Goal: Navigation & Orientation: Find specific page/section

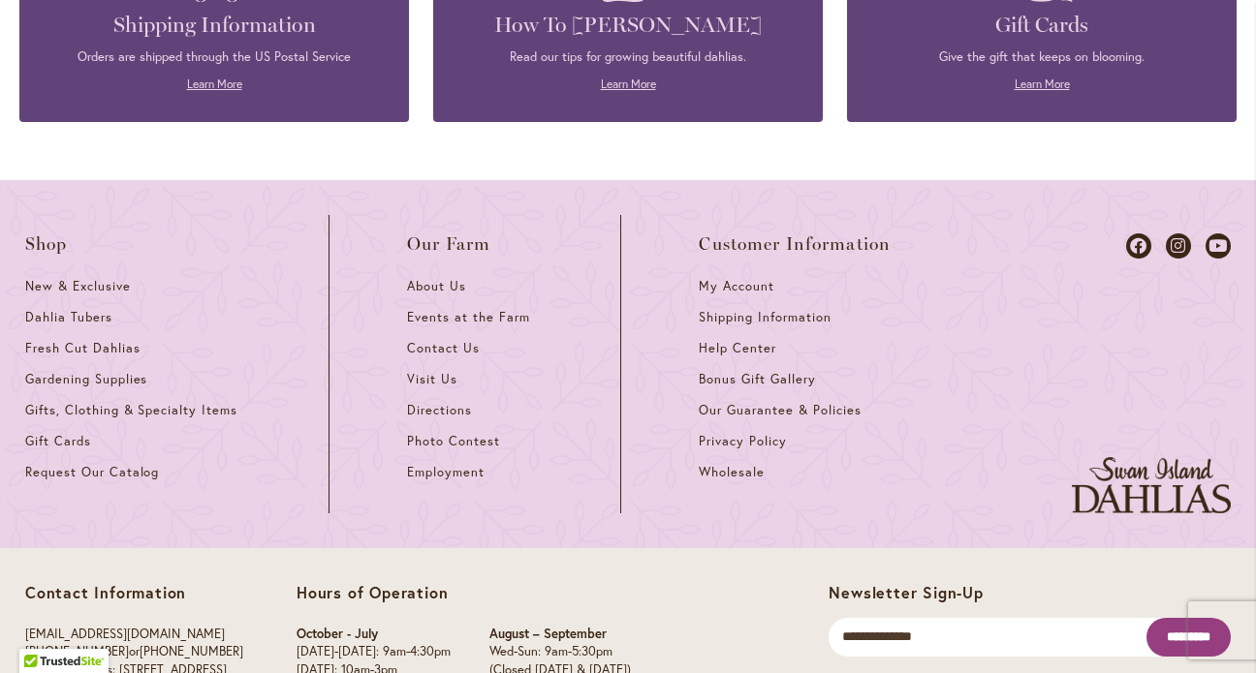
scroll to position [8499, 0]
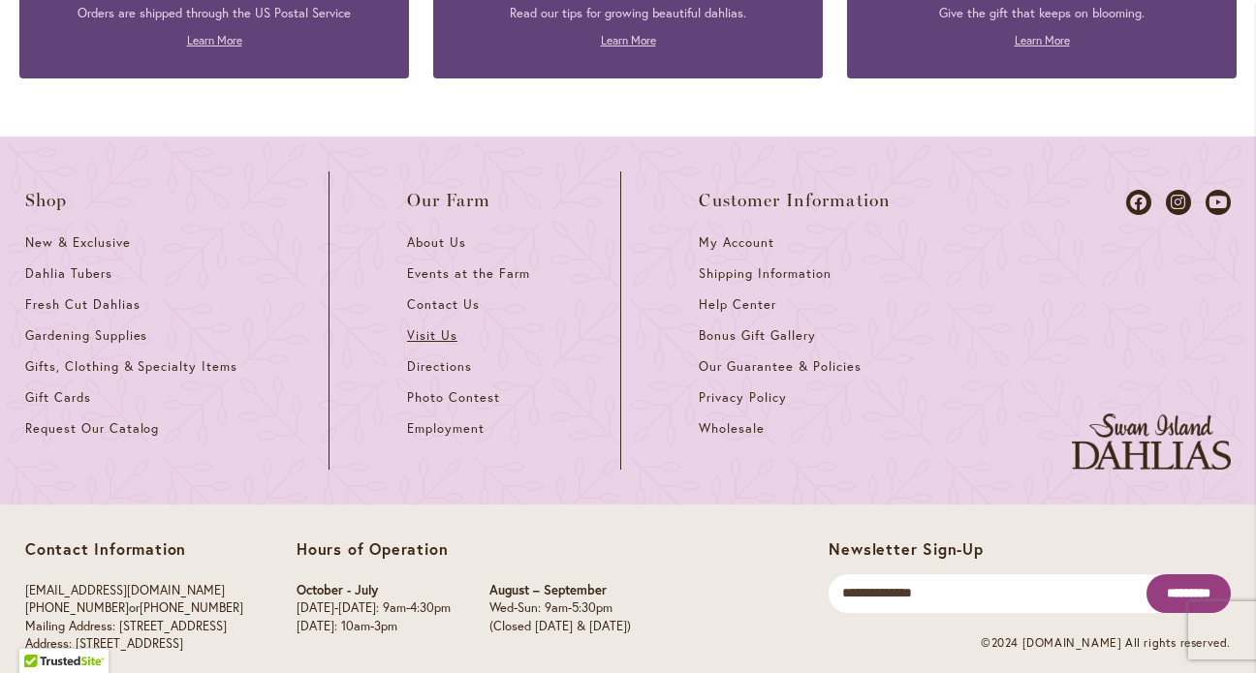
click at [442, 328] on span "Visit Us" at bounding box center [432, 336] width 50 height 16
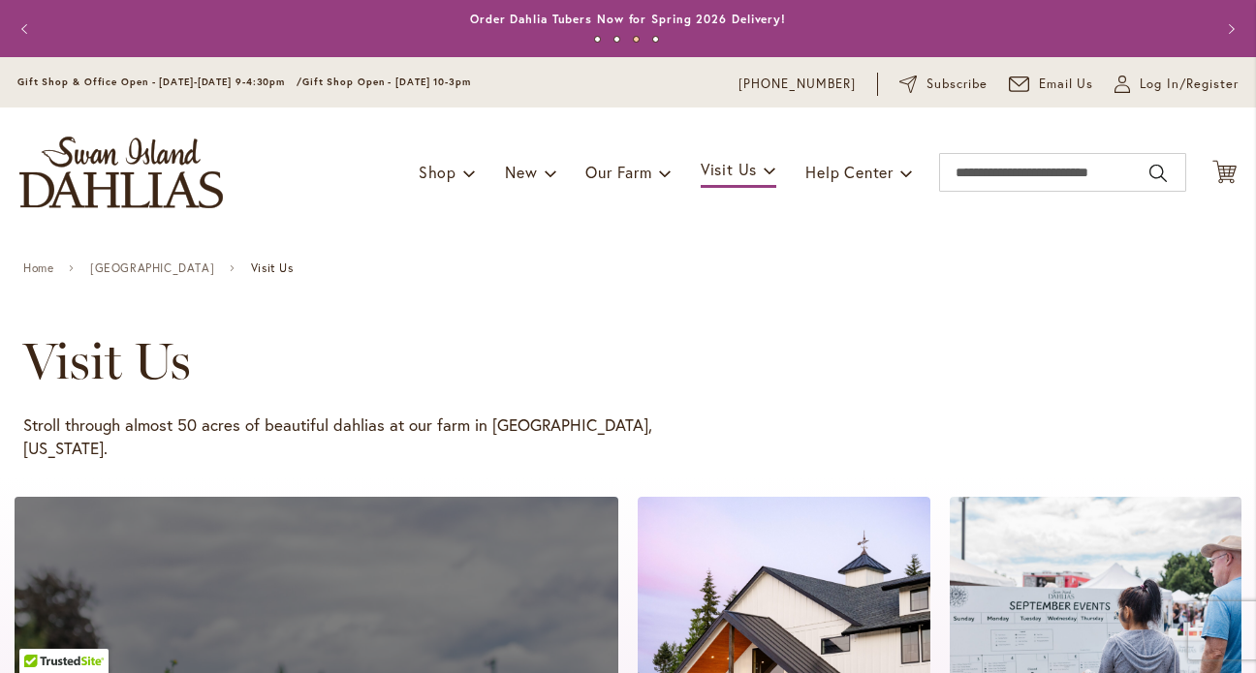
scroll to position [53, 0]
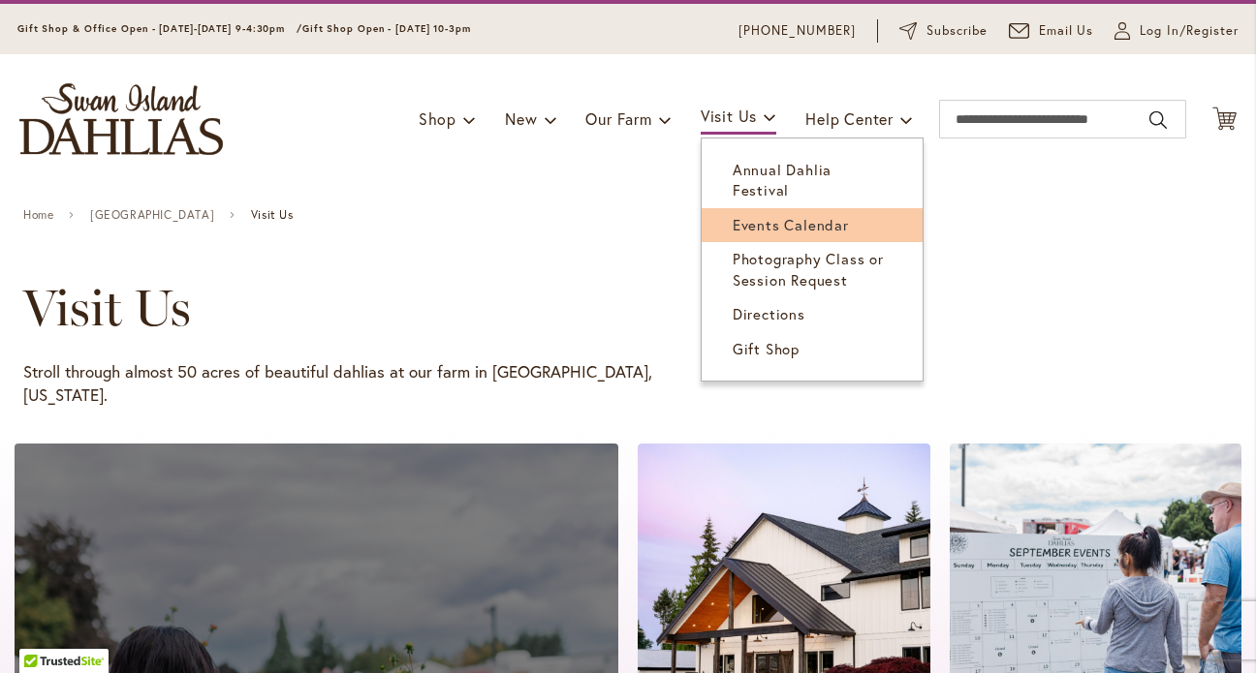
click at [766, 215] on span "Events Calendar" at bounding box center [791, 224] width 116 height 19
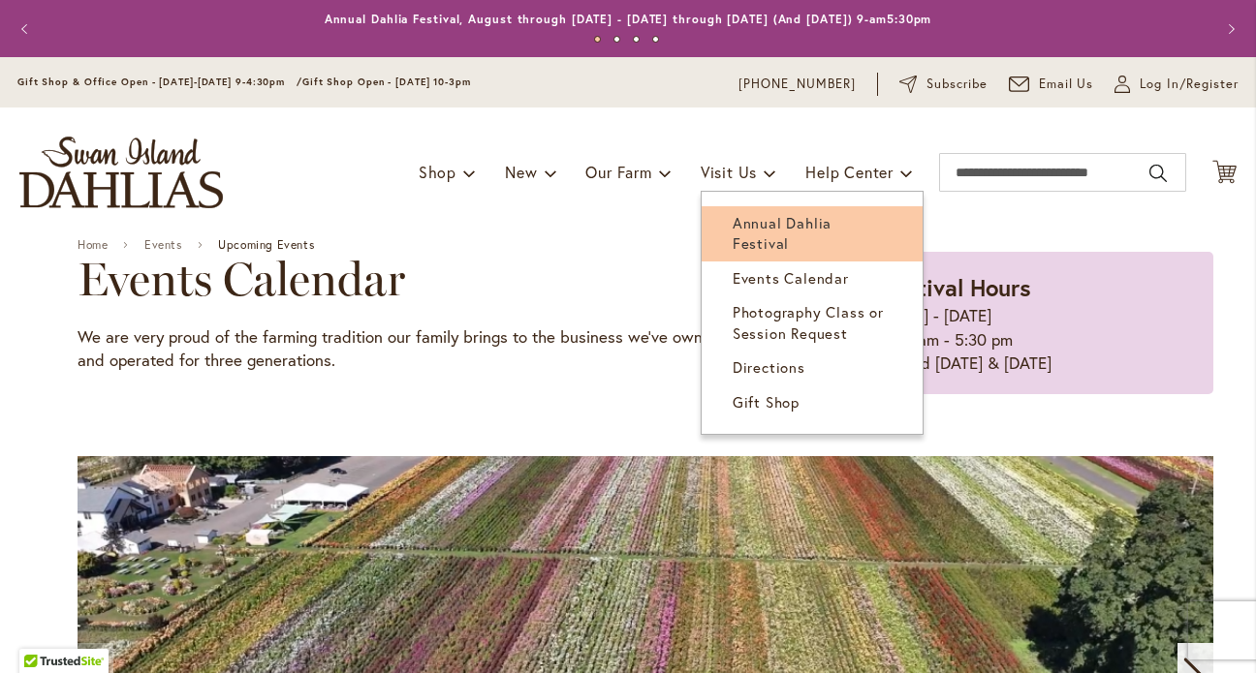
click at [768, 221] on span "Annual Dahlia Festival" at bounding box center [782, 233] width 99 height 40
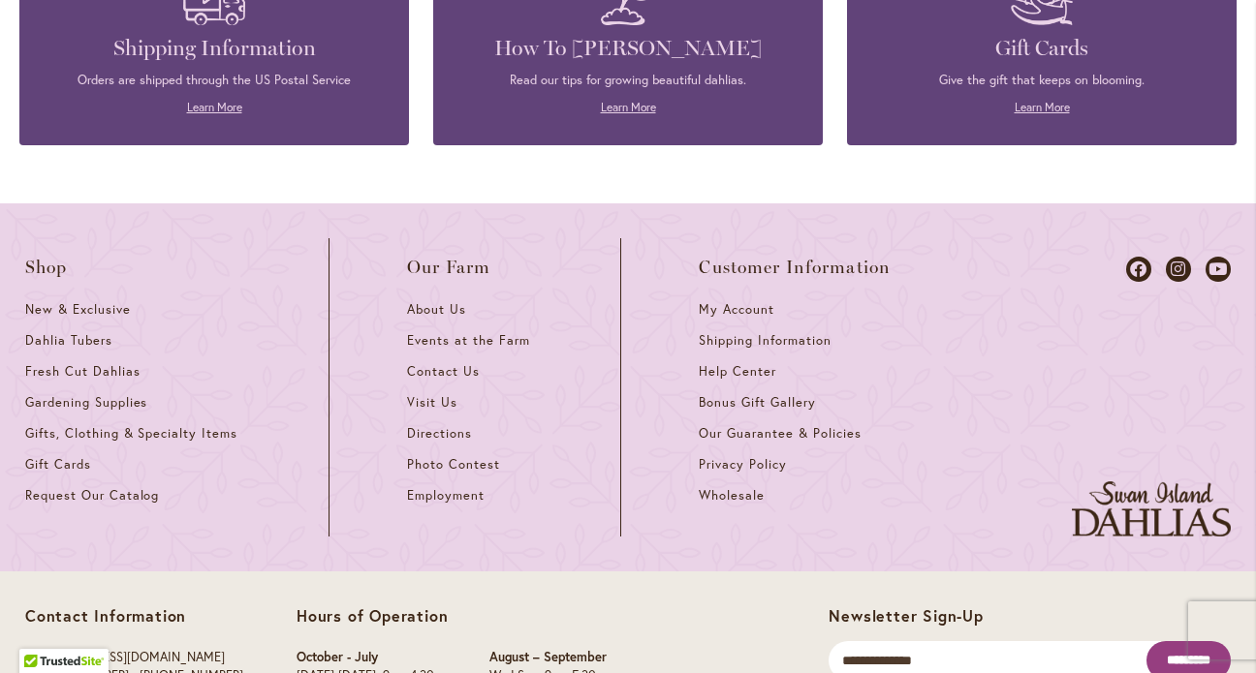
scroll to position [5431, 0]
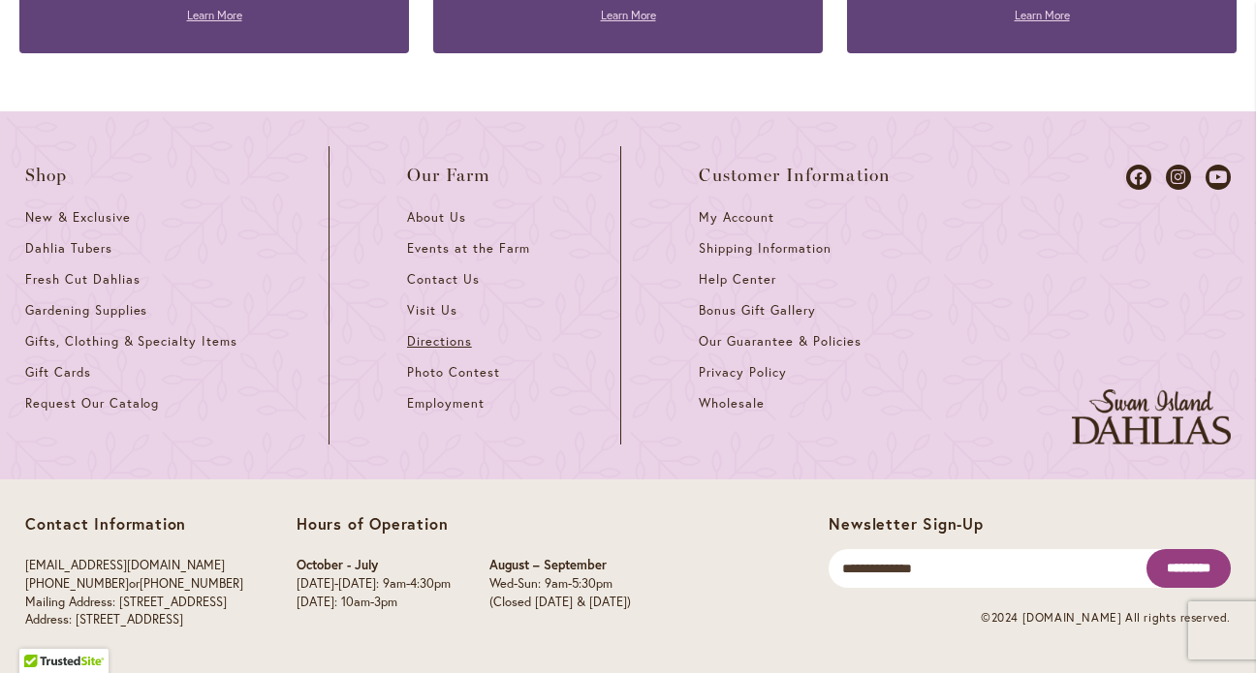
click at [422, 338] on span "Directions" at bounding box center [439, 341] width 65 height 16
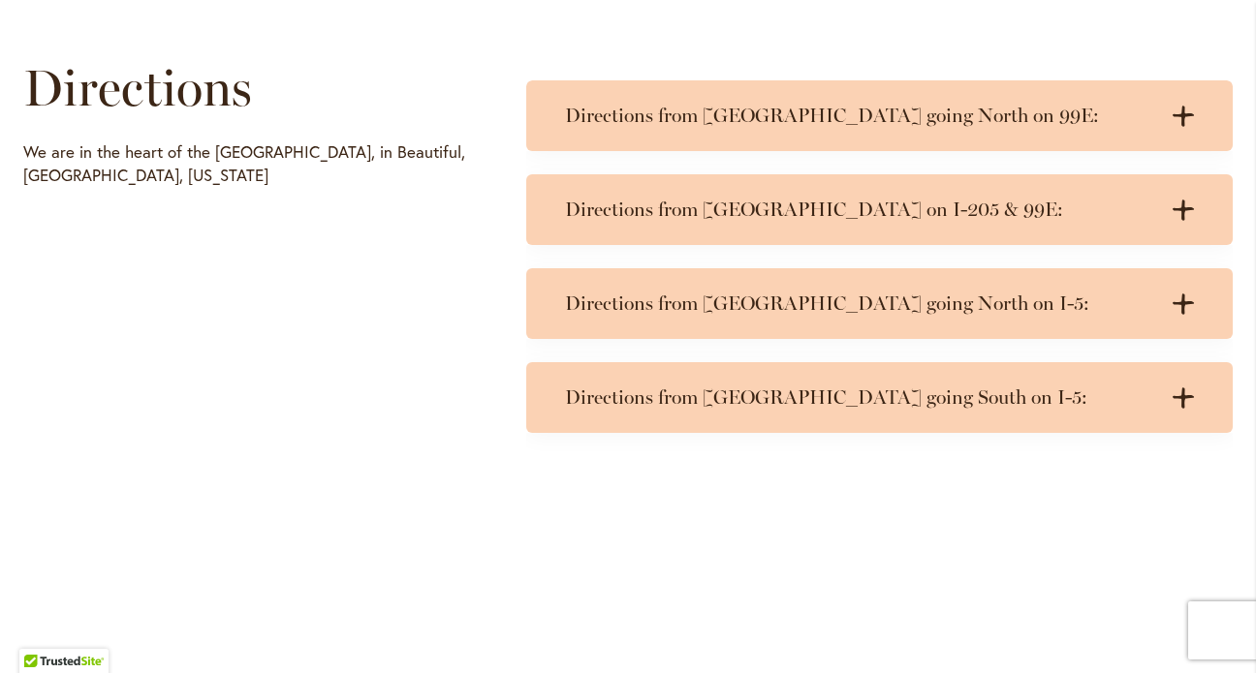
scroll to position [952, 0]
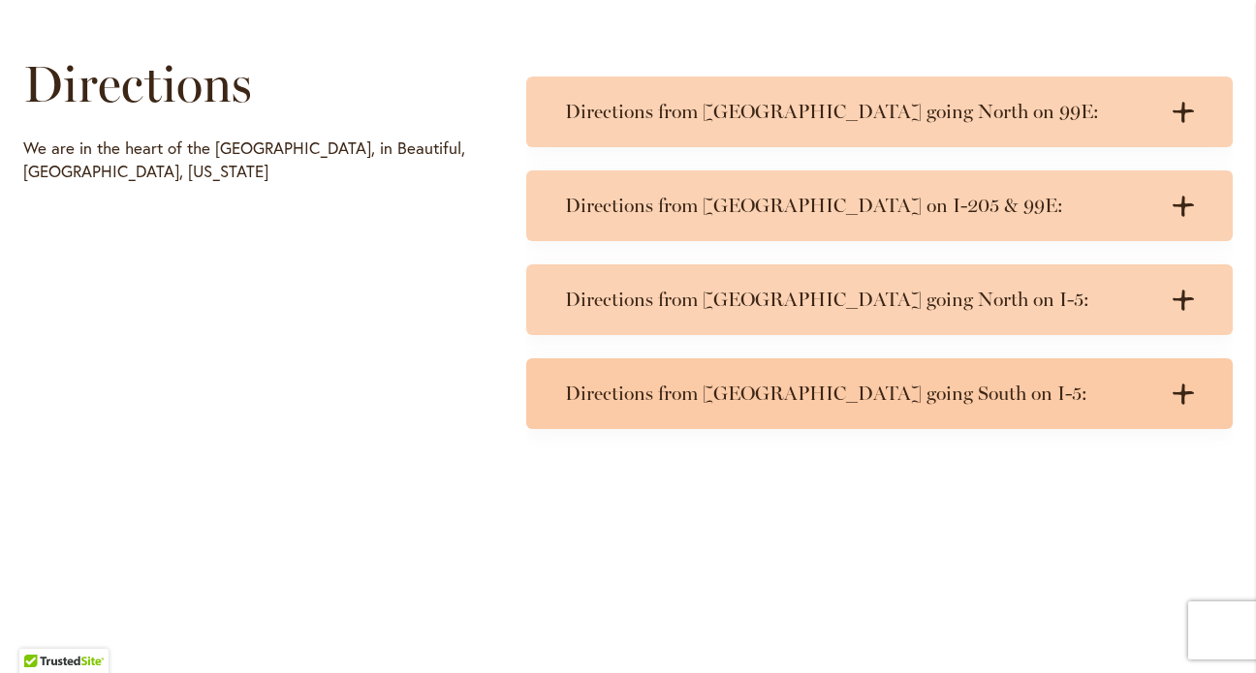
click at [1169, 389] on div ".cls-1 { fill: #3c2616; stroke-width: 0px; } .cls-1 { fill: #3c2616; stroke-wid…" at bounding box center [1174, 394] width 39 height 24
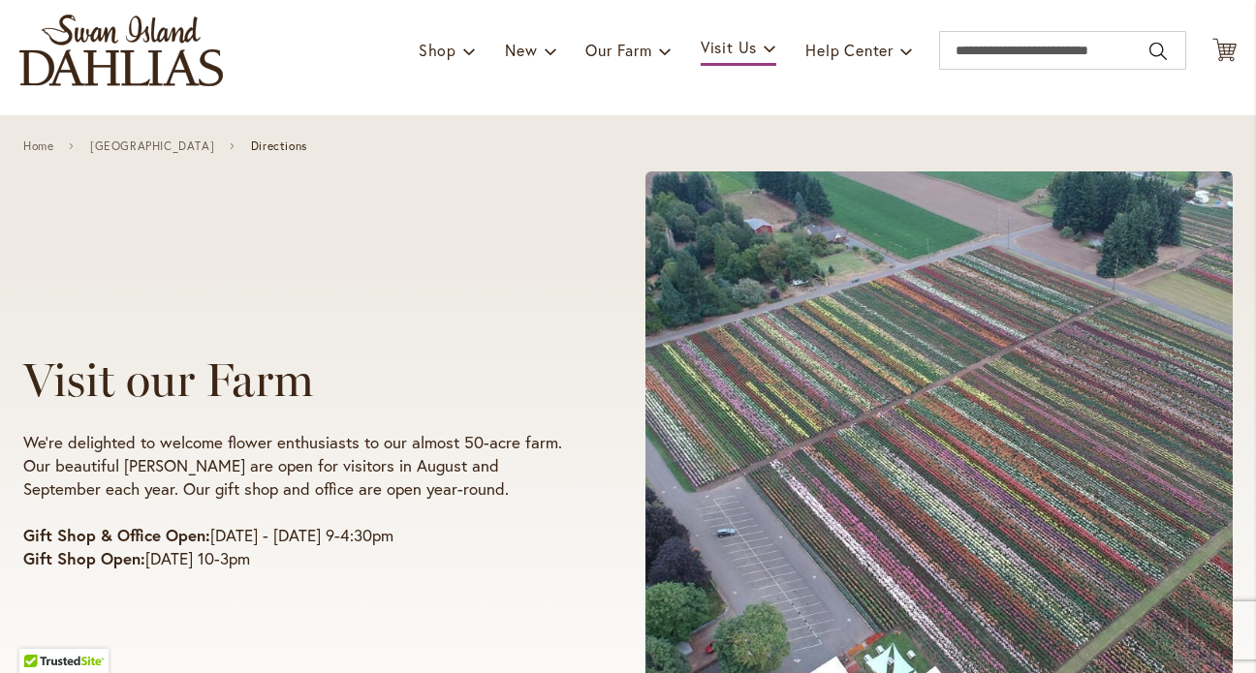
scroll to position [0, 0]
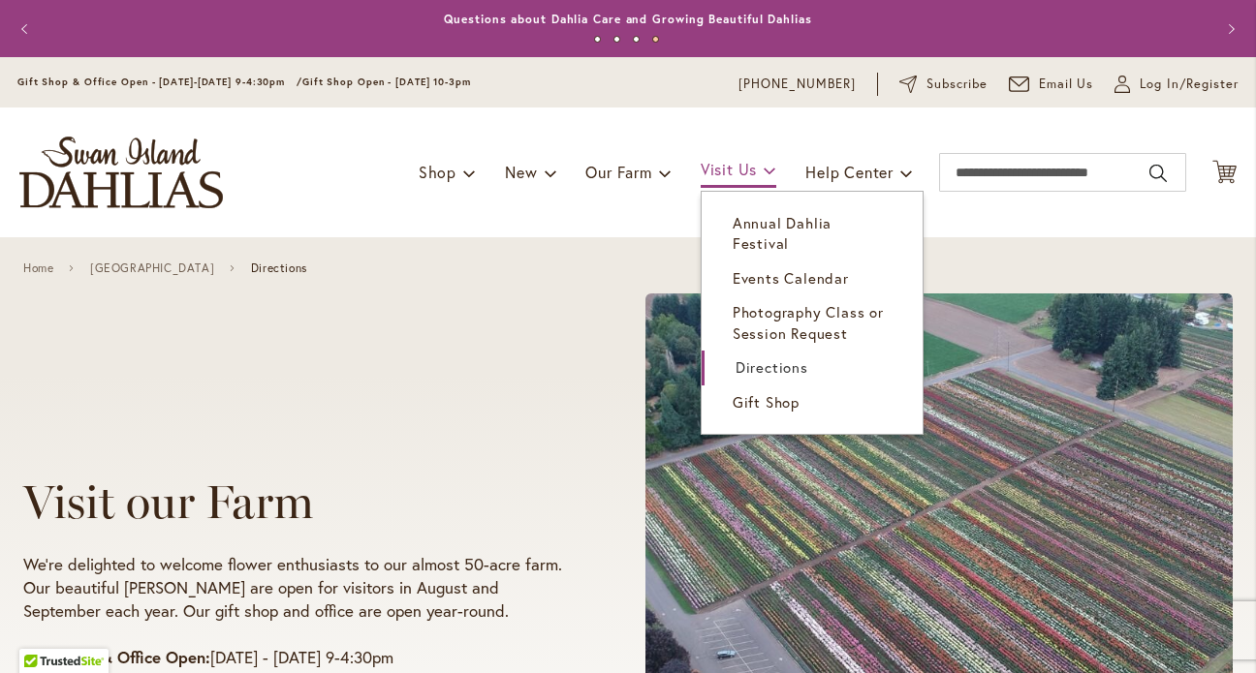
click at [752, 175] on span "Visit Us" at bounding box center [729, 169] width 56 height 20
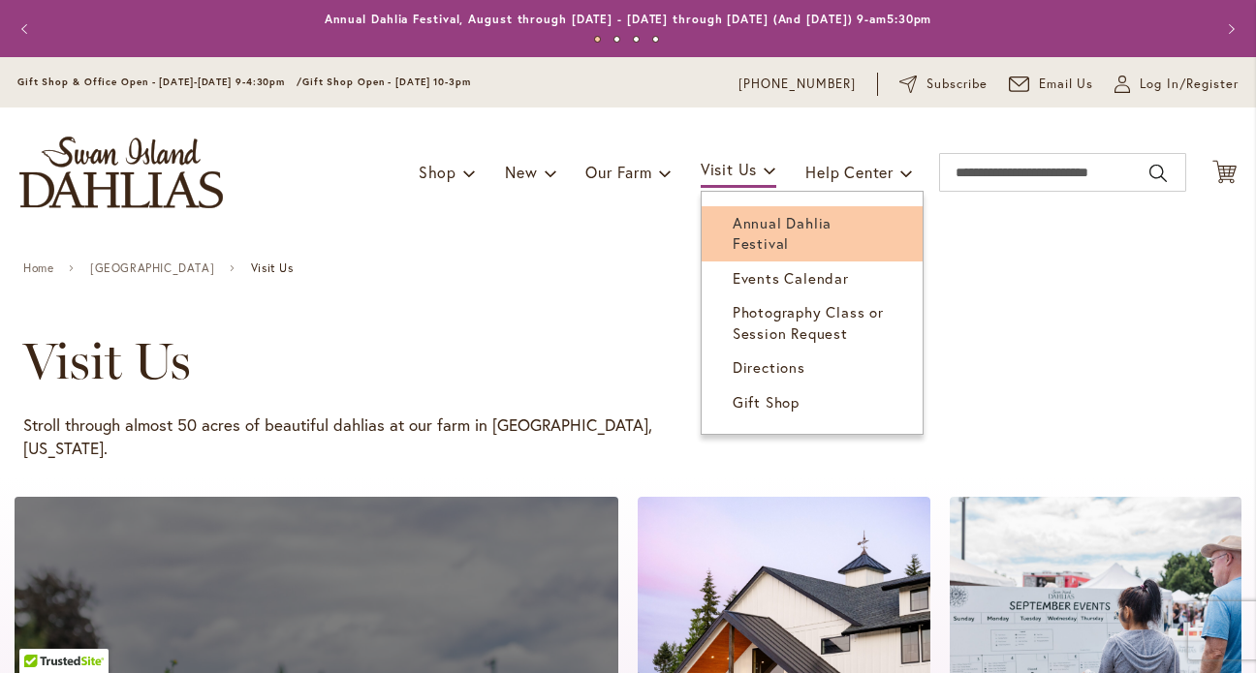
click at [766, 224] on span "Annual Dahlia Festival" at bounding box center [782, 233] width 99 height 40
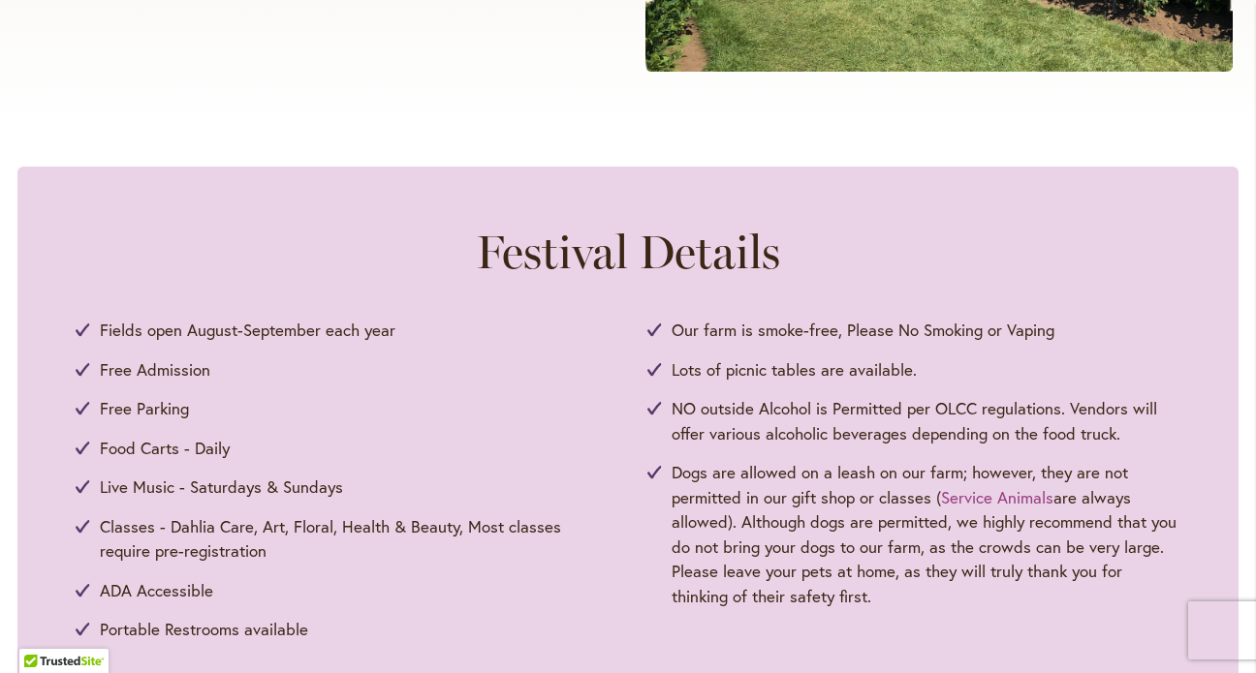
scroll to position [962, 0]
